Goal: Find specific page/section: Find specific page/section

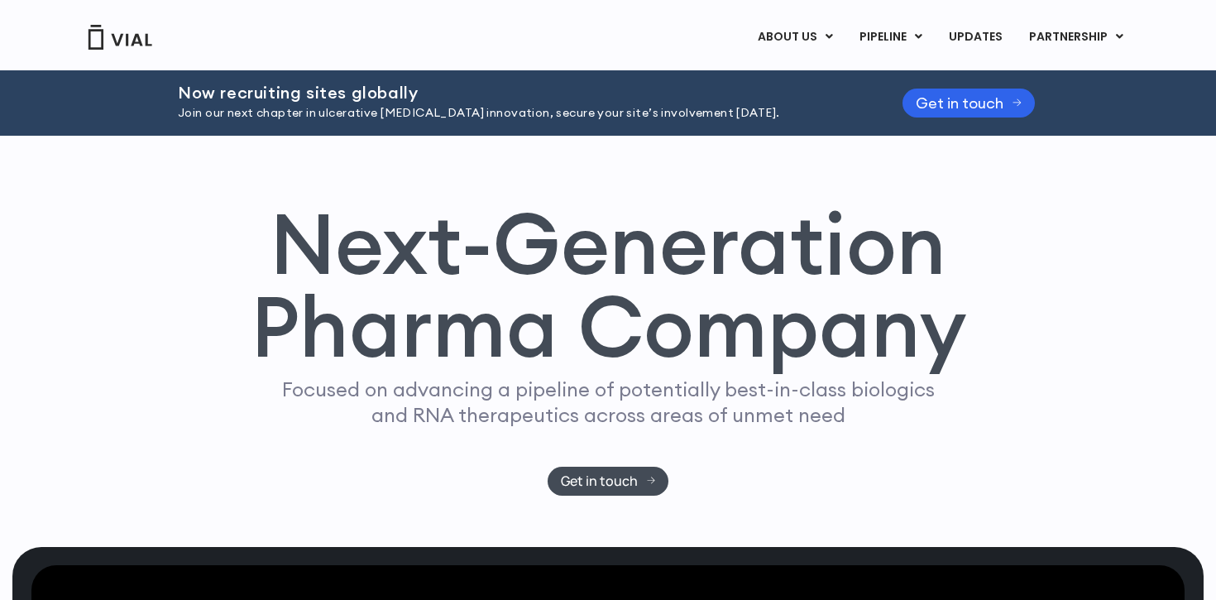
click at [794, 69] on link "ABOUT US" at bounding box center [822, 78] width 145 height 26
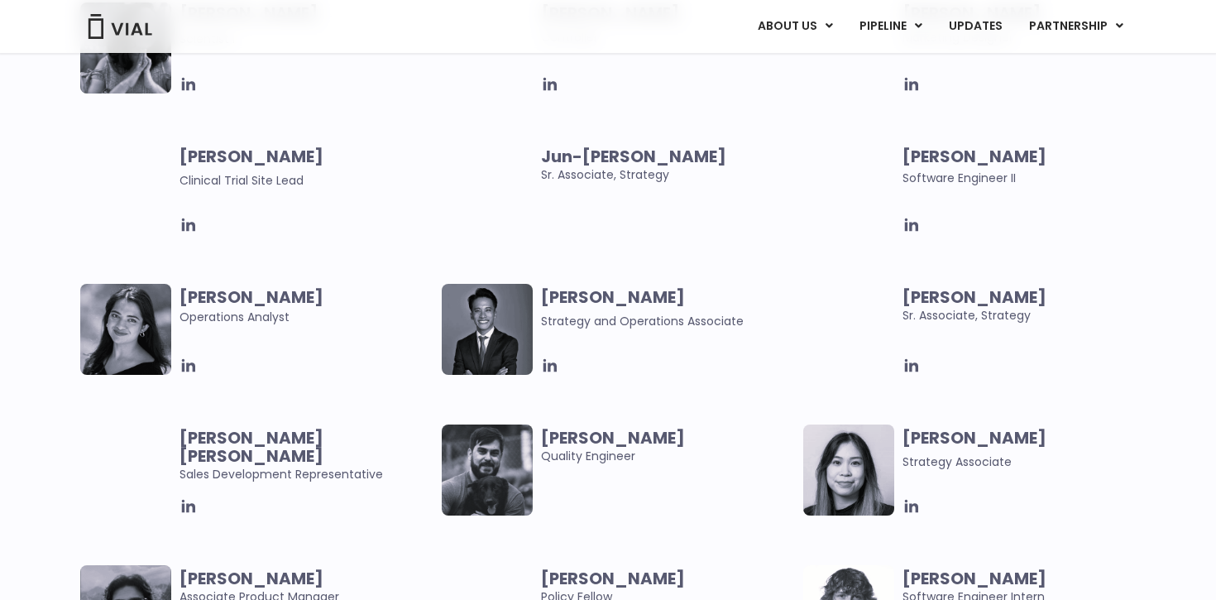
scroll to position [3072, 0]
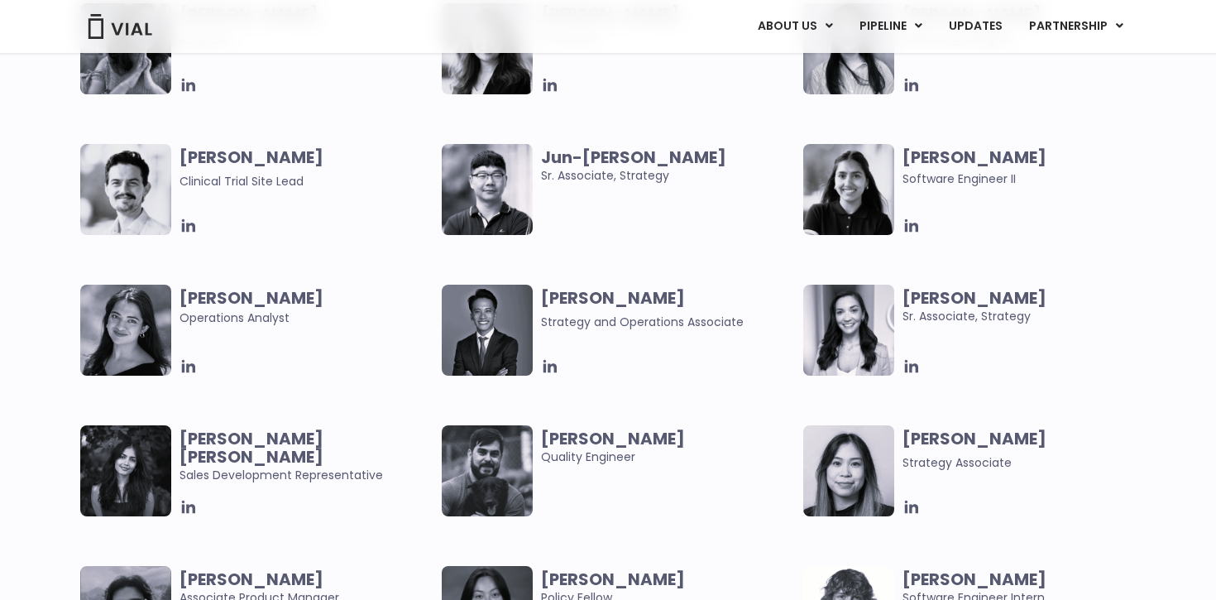
click at [470, 184] on img at bounding box center [487, 189] width 91 height 91
